Goal: Transaction & Acquisition: Book appointment/travel/reservation

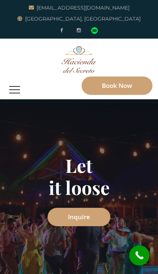
click at [18, 89] on button "button" at bounding box center [15, 89] width 18 height 19
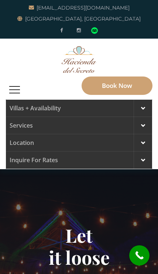
click at [22, 124] on link "Services" at bounding box center [79, 125] width 146 height 17
click at [143, 124] on span at bounding box center [143, 125] width 4 height 7
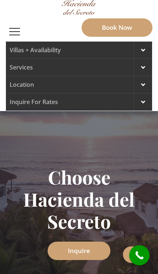
scroll to position [59, 0]
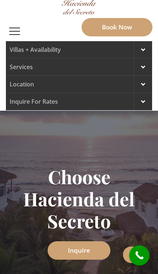
click at [143, 67] on span at bounding box center [143, 67] width 4 height 7
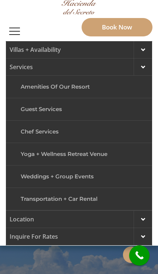
click at [37, 193] on link "Transportation + Car Rental" at bounding box center [79, 199] width 124 height 17
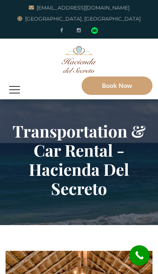
click at [14, 88] on button "button" at bounding box center [15, 89] width 18 height 19
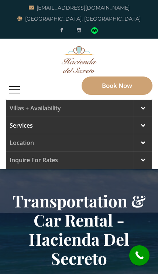
click at [28, 163] on link "Inquire for Rates" at bounding box center [79, 160] width 146 height 17
click at [144, 158] on span at bounding box center [143, 160] width 4 height 7
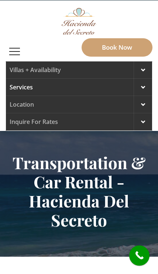
scroll to position [38, 0]
click at [16, 68] on link "Villas + Availability" at bounding box center [79, 70] width 146 height 17
click at [143, 68] on span at bounding box center [143, 70] width 4 height 7
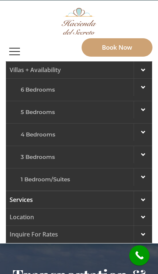
click at [36, 182] on link "1 Bedroom/Suites" at bounding box center [79, 179] width 124 height 17
click at [34, 179] on link "1 Bedroom/Suites" at bounding box center [79, 179] width 124 height 17
click at [31, 179] on link "1 Bedroom/Suites" at bounding box center [79, 179] width 124 height 17
click at [112, 182] on link "1 Bedroom/Suites" at bounding box center [79, 179] width 124 height 17
click at [141, 177] on span at bounding box center [143, 177] width 4 height 7
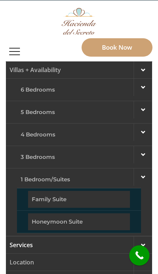
click at [43, 221] on link "Honeymoon Suite" at bounding box center [79, 222] width 102 height 17
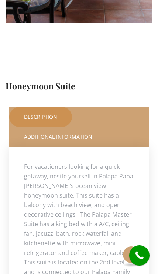
scroll to position [274, 0]
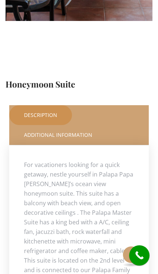
click at [32, 133] on link "Additional Information" at bounding box center [58, 135] width 98 height 20
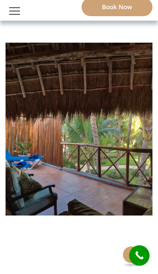
scroll to position [49, 0]
